Goal: Task Accomplishment & Management: Manage account settings

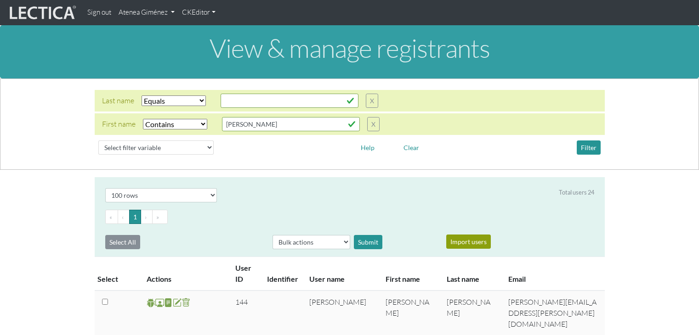
select select "iexact"
select select "icontains"
select select "100"
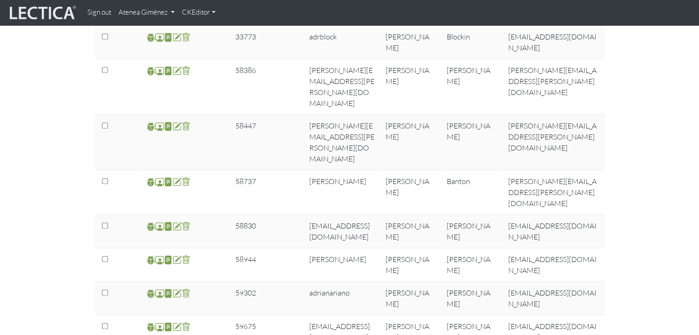
scroll to position [829, 0]
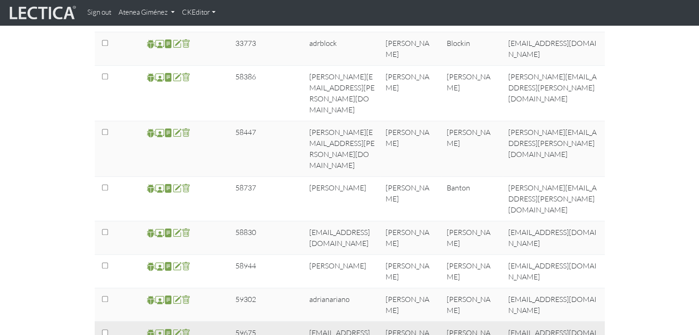
click at [158, 329] on span at bounding box center [159, 334] width 9 height 11
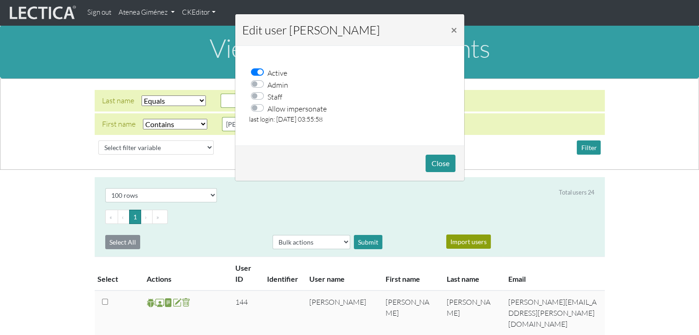
click at [267, 109] on label "Allow impersonate" at bounding box center [296, 108] width 59 height 12
click at [256, 109] on input "Allow impersonate" at bounding box center [259, 106] width 7 height 9
checkbox input "true"
click at [436, 164] on button "Close" at bounding box center [440, 163] width 30 height 17
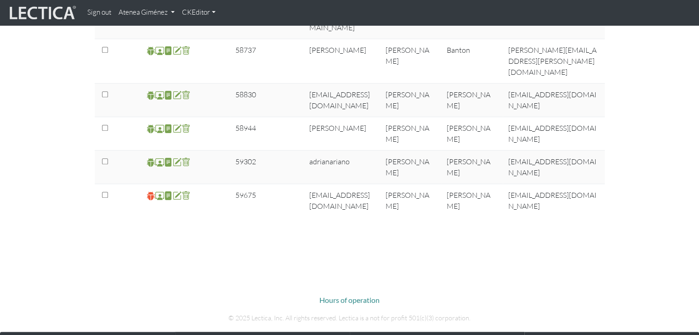
scroll to position [845, 0]
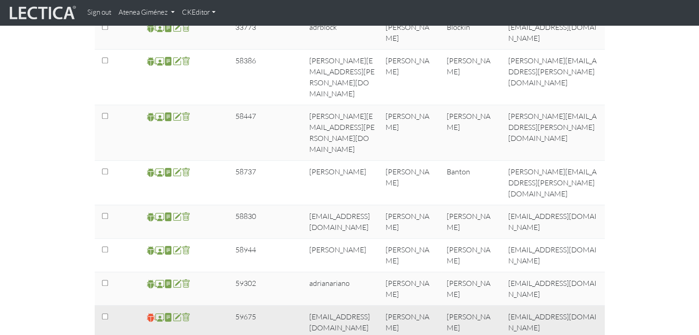
click at [148, 312] on span at bounding box center [151, 317] width 9 height 11
